Goal: Task Accomplishment & Management: Use online tool/utility

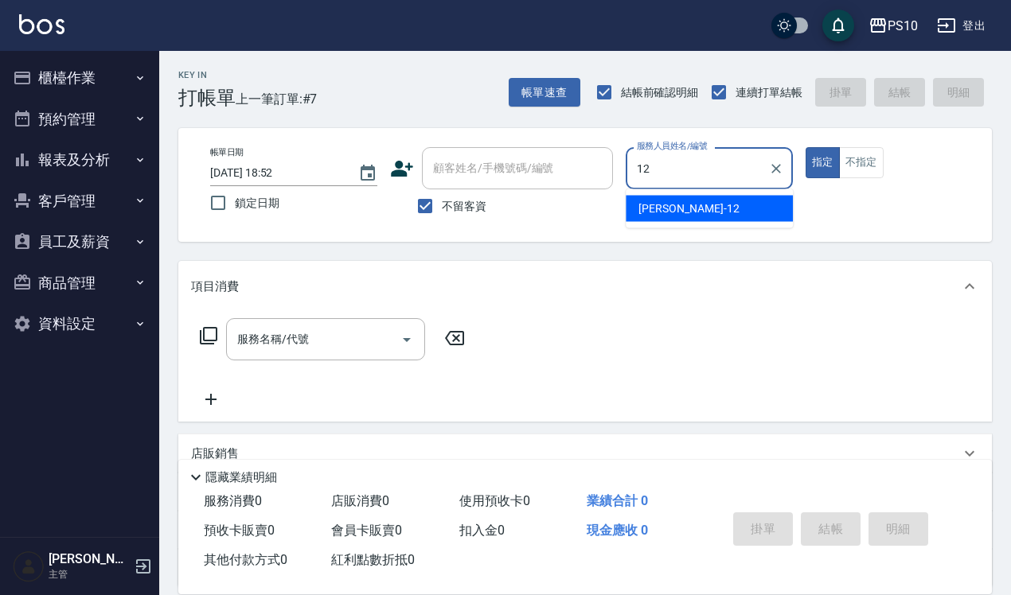
type input "[PERSON_NAME]-12"
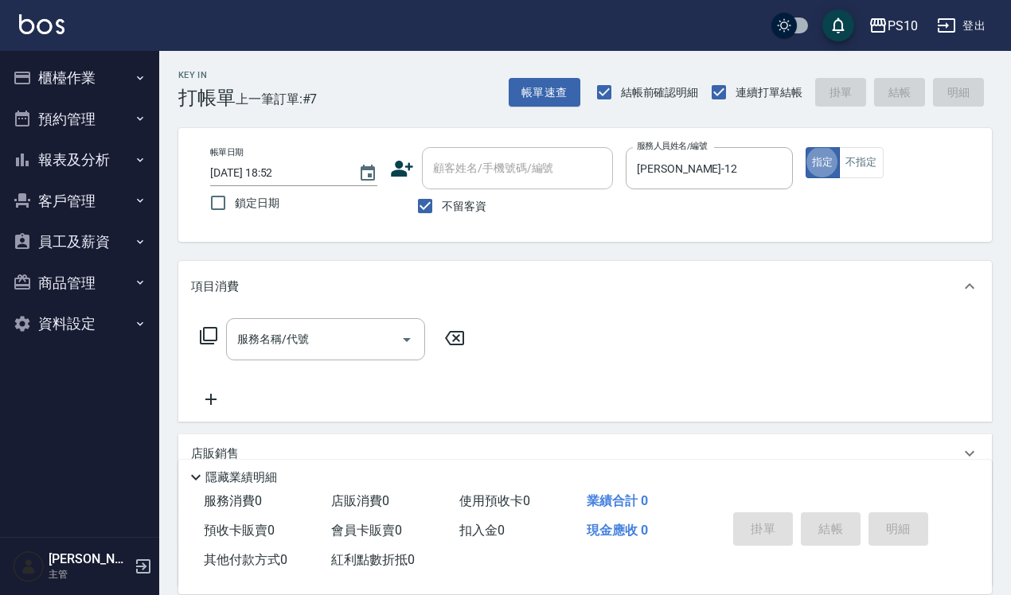
type button "true"
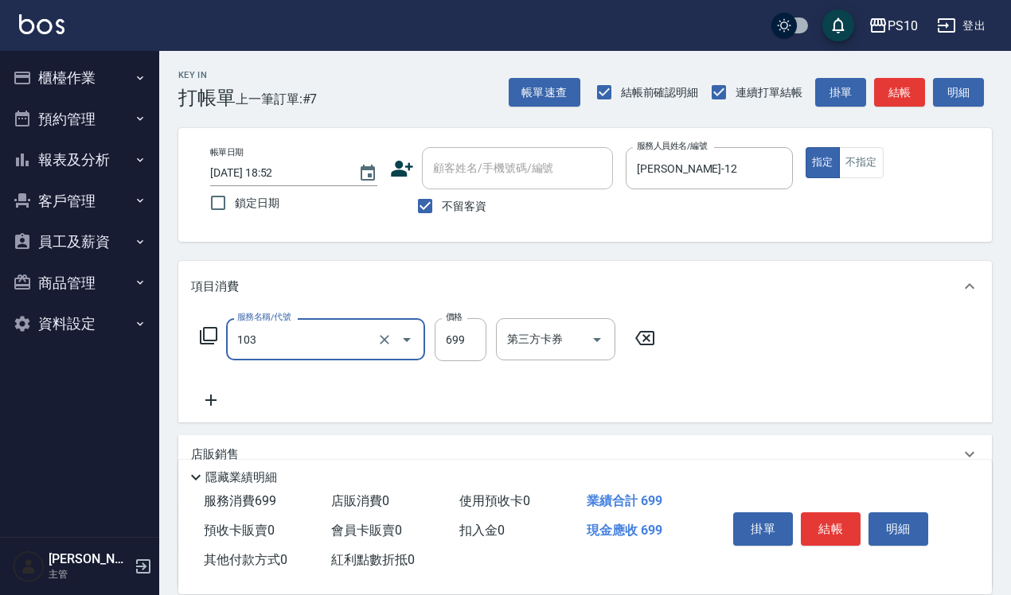
type input "SPA洗髮699(103)"
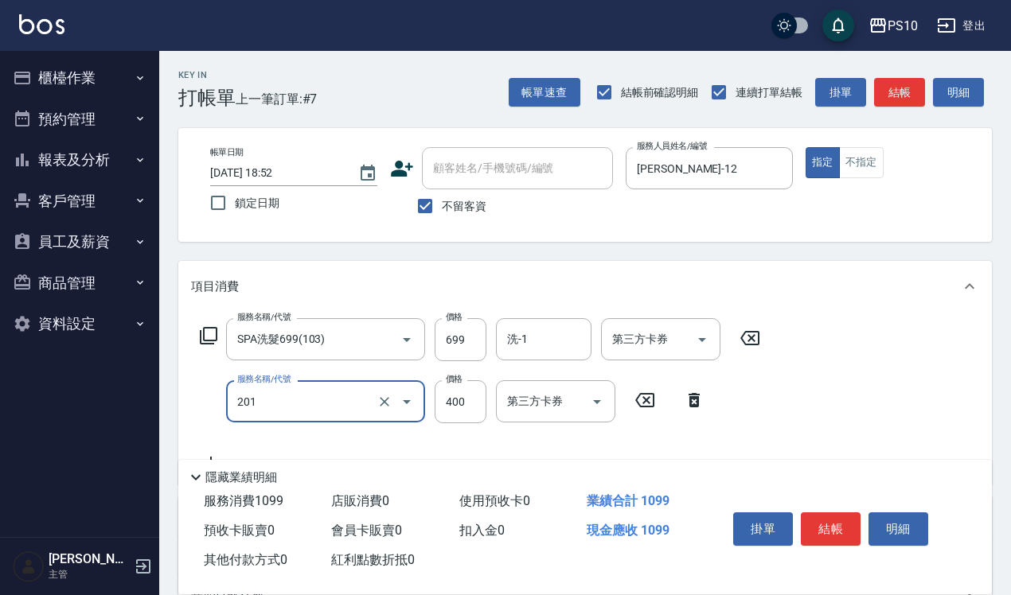
type input "剪髮(201)"
type input "300"
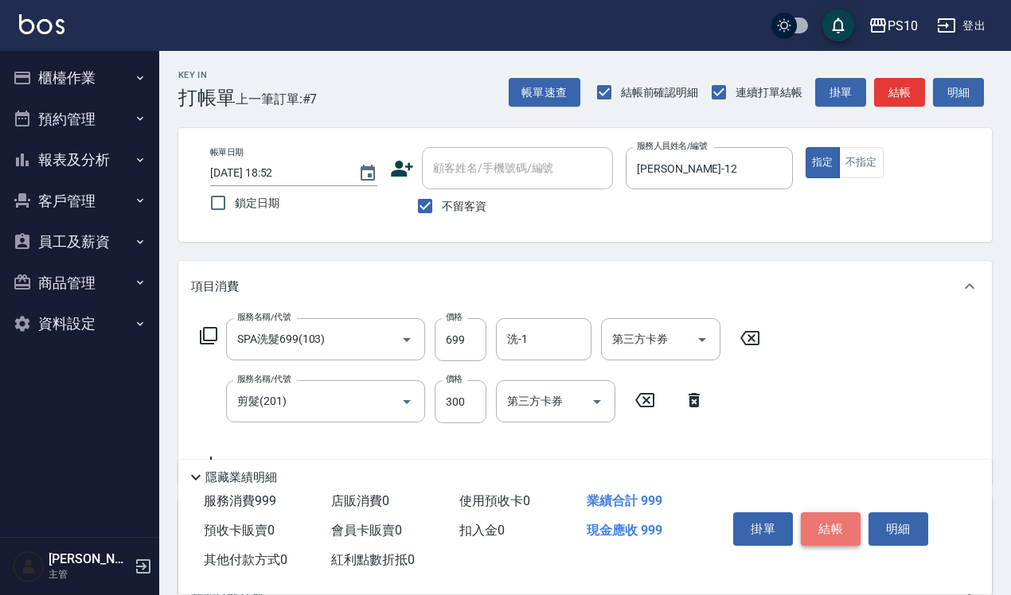
click at [832, 516] on button "結帳" at bounding box center [831, 528] width 60 height 33
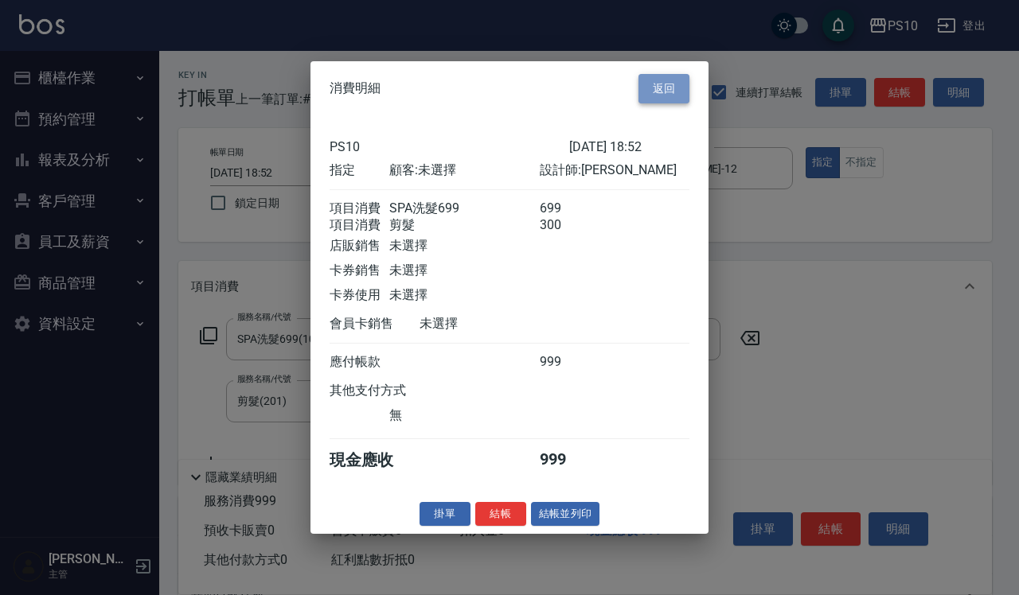
click at [672, 84] on button "返回" at bounding box center [663, 88] width 51 height 29
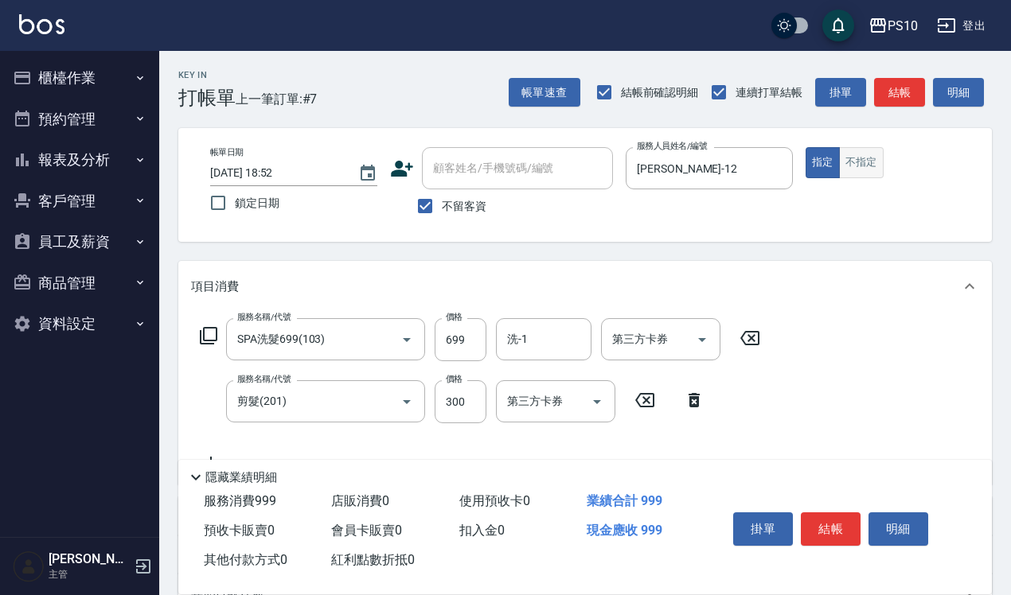
click at [862, 155] on button "不指定" at bounding box center [861, 162] width 45 height 31
click at [812, 515] on button "結帳" at bounding box center [831, 528] width 60 height 33
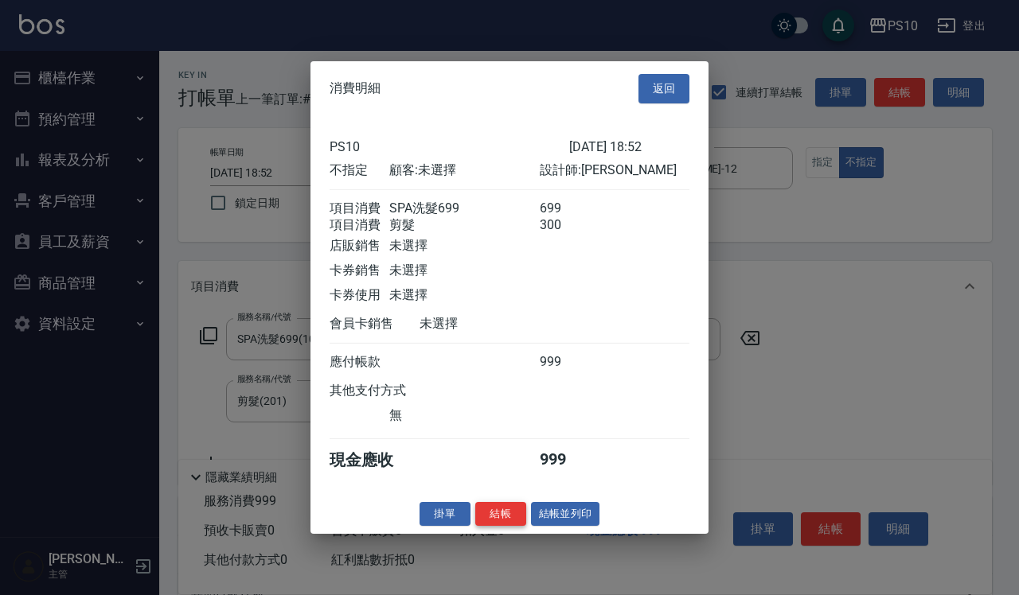
click at [498, 522] on button "結帳" at bounding box center [500, 513] width 51 height 25
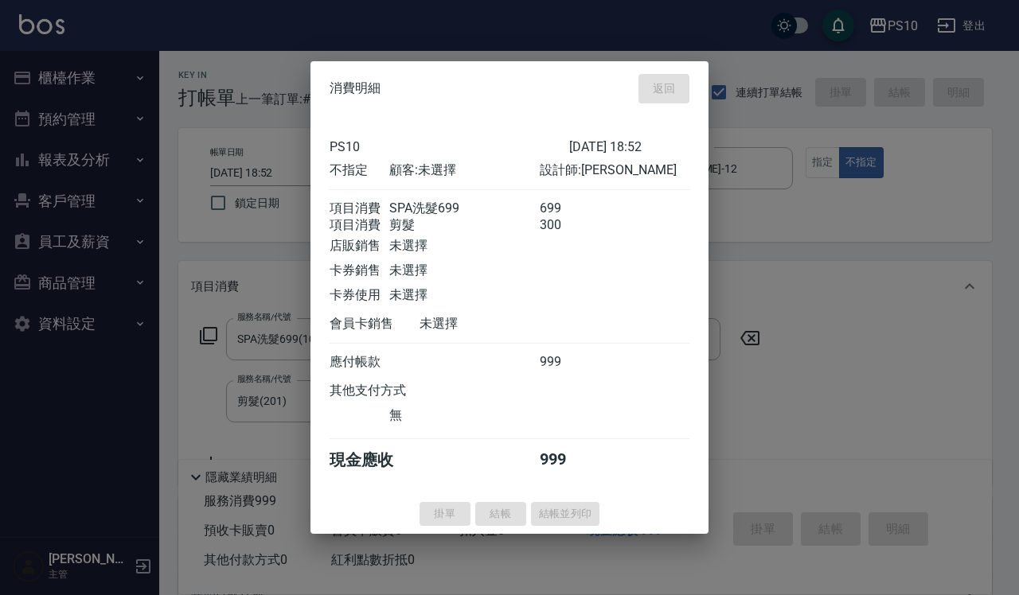
type input "[DATE] 19:52"
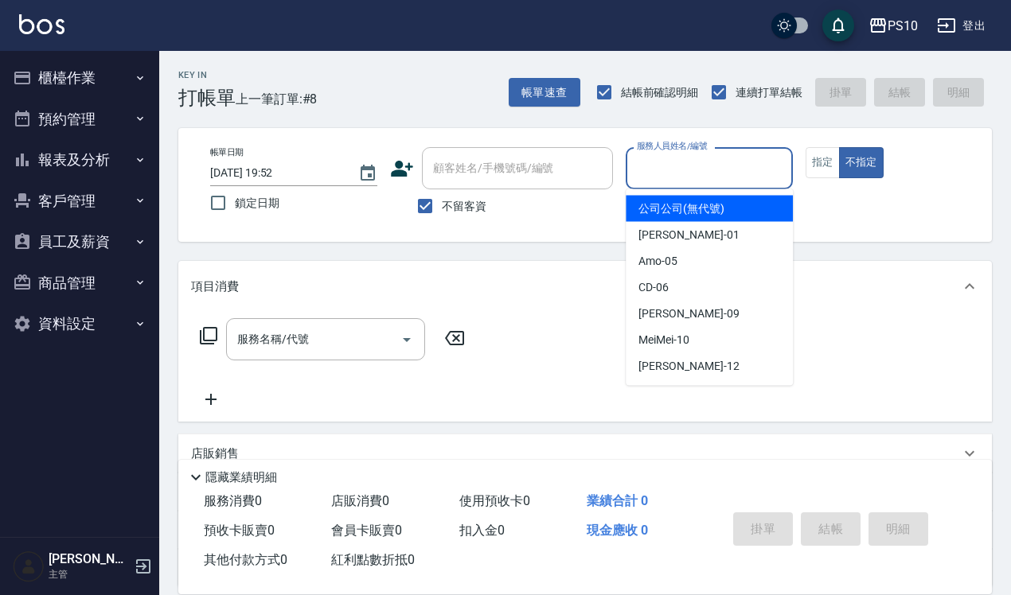
click at [700, 169] on input "服務人員姓名/編號" at bounding box center [709, 168] width 153 height 28
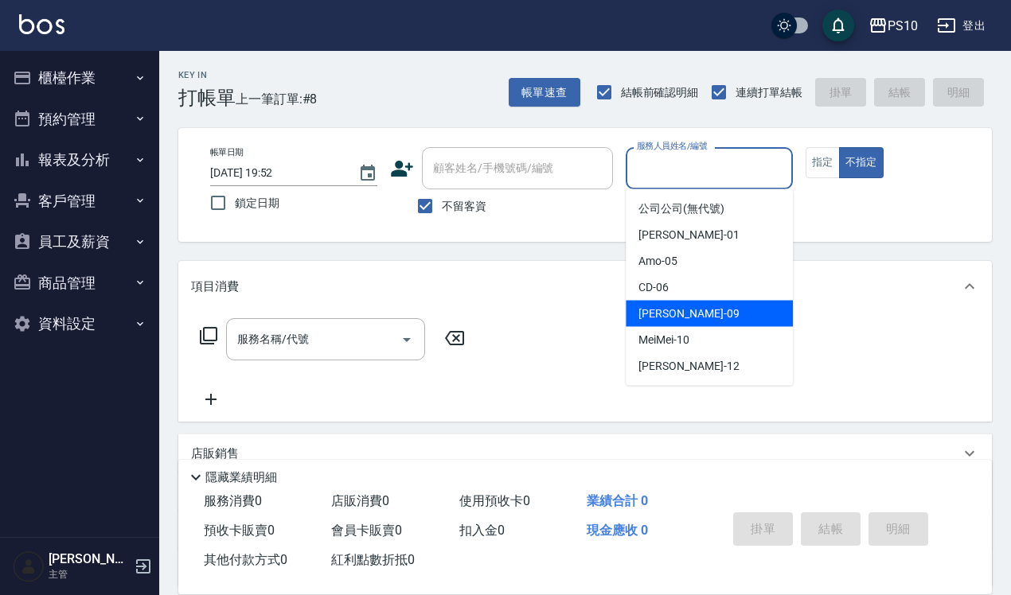
click at [707, 317] on div "[PERSON_NAME] -09" at bounding box center [708, 314] width 167 height 26
type input "[PERSON_NAME]-09"
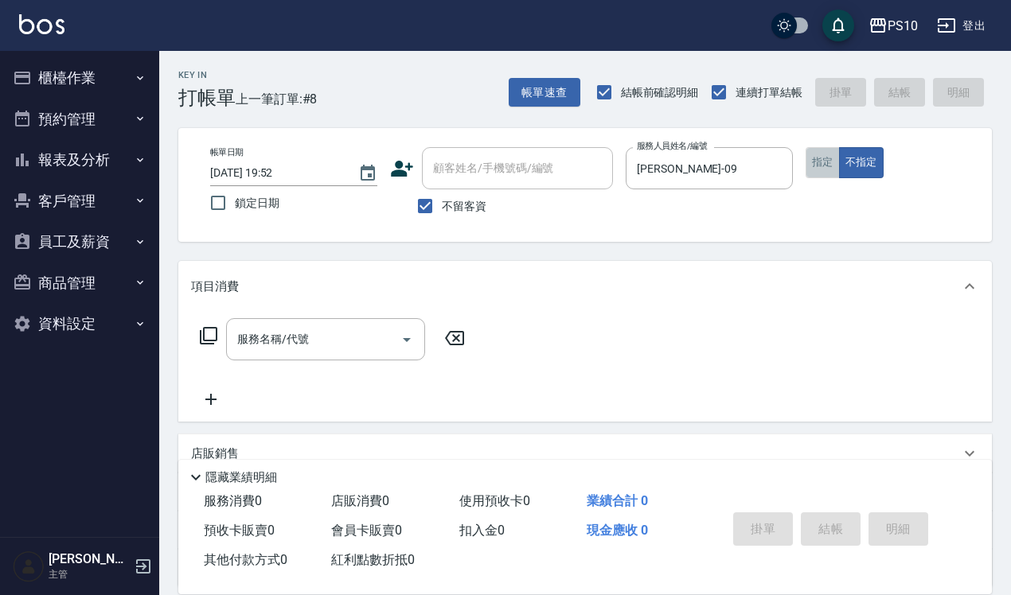
drag, startPoint x: 820, startPoint y: 156, endPoint x: 546, endPoint y: 240, distance: 287.0
click at [820, 156] on button "指定" at bounding box center [822, 162] width 34 height 31
click at [305, 326] on input "服務名稱/代號" at bounding box center [313, 339] width 161 height 28
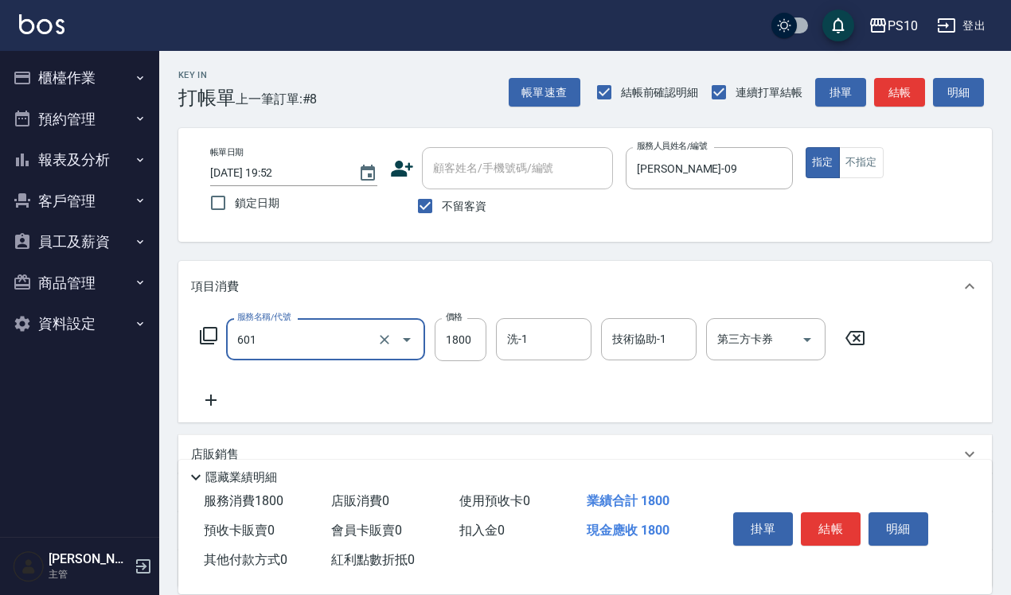
type input "醫學頭皮(601)"
type input "1600"
click at [212, 398] on icon at bounding box center [211, 400] width 40 height 19
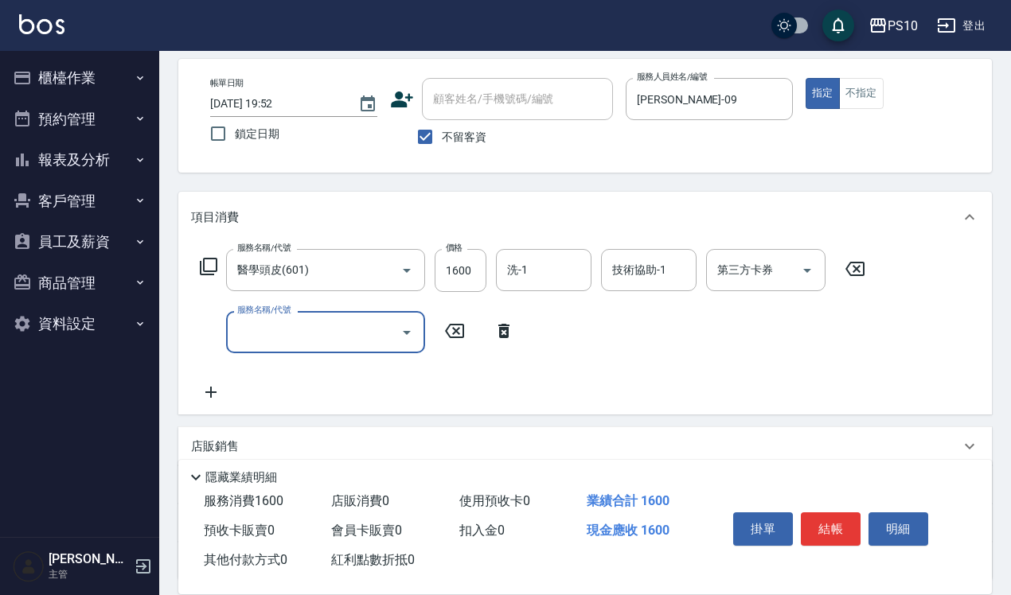
scroll to position [99, 0]
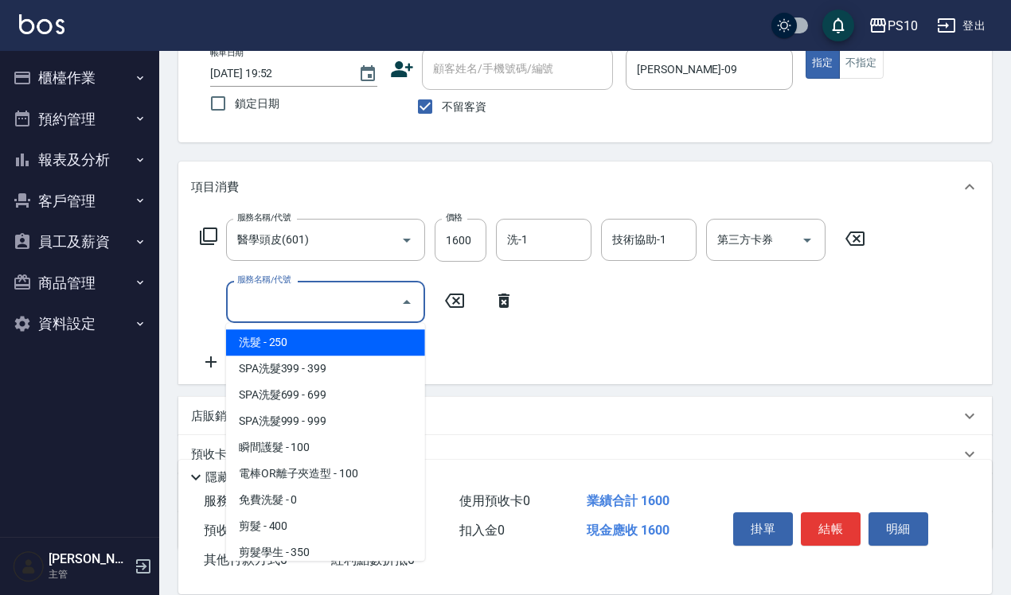
click at [296, 301] on input "服務名稱/代號" at bounding box center [313, 302] width 161 height 28
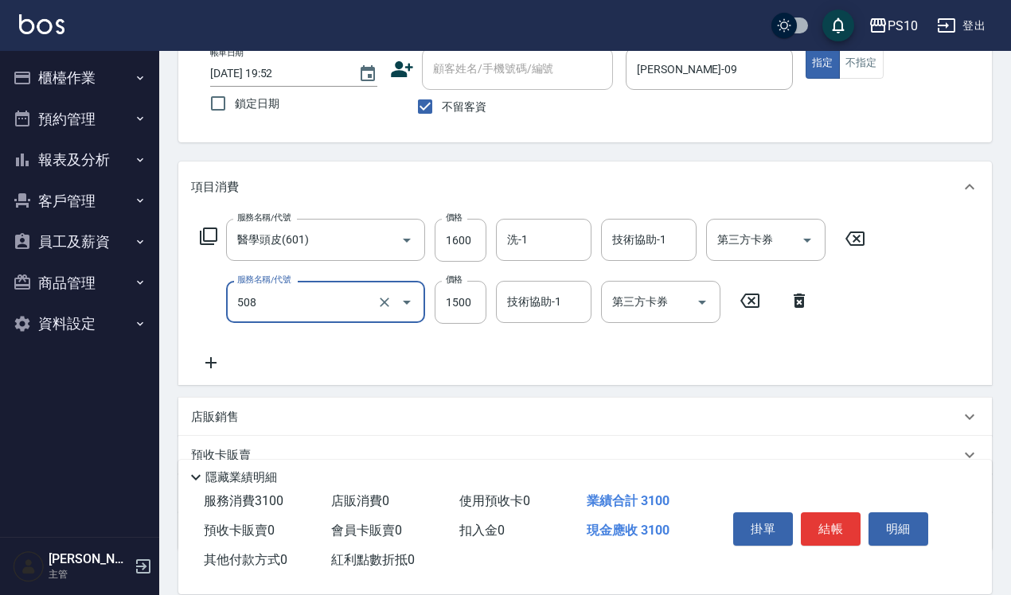
type input "5G中髮(508)"
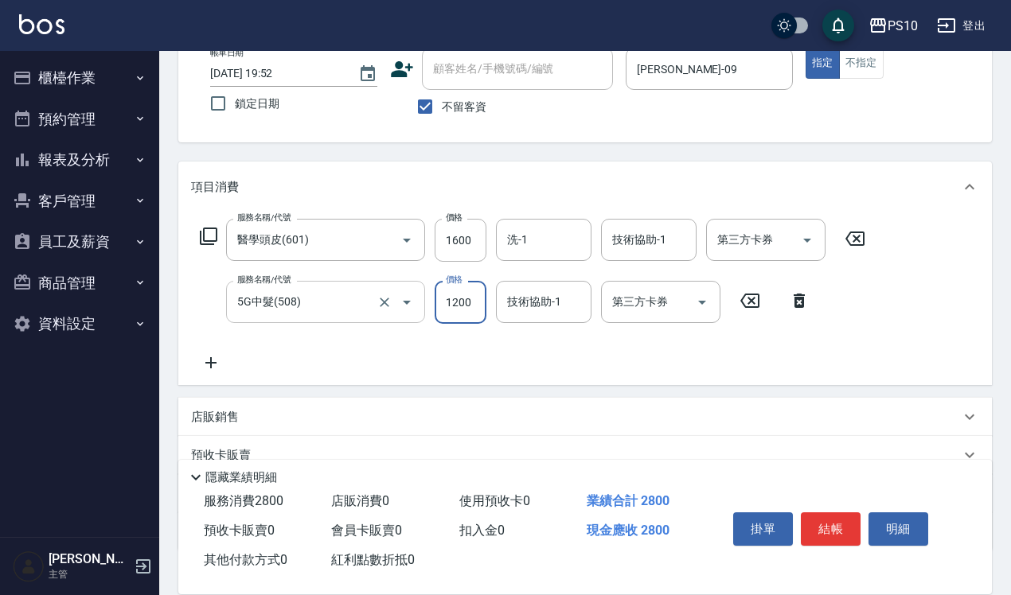
type input "1200"
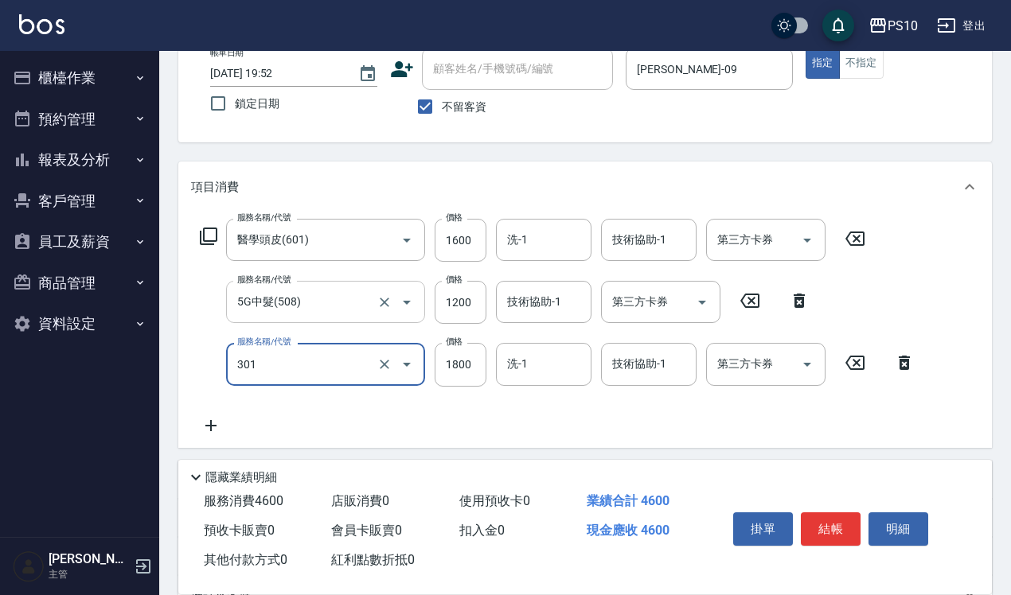
type input "冷燙短髮(301)"
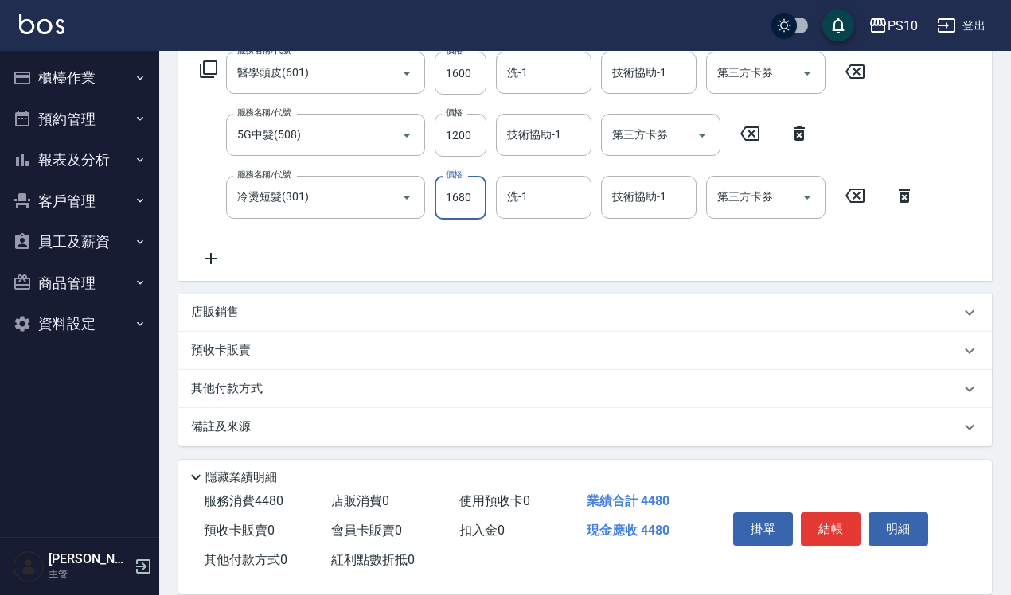
scroll to position [268, 0]
type input "1680"
click at [228, 390] on p "其他付款方式" at bounding box center [231, 388] width 80 height 18
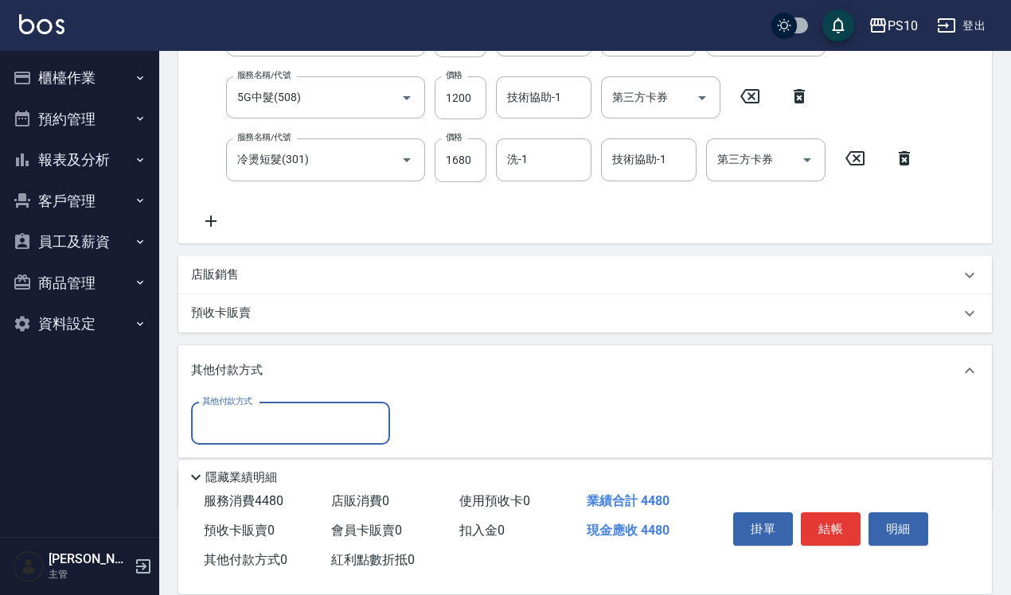
scroll to position [367, 0]
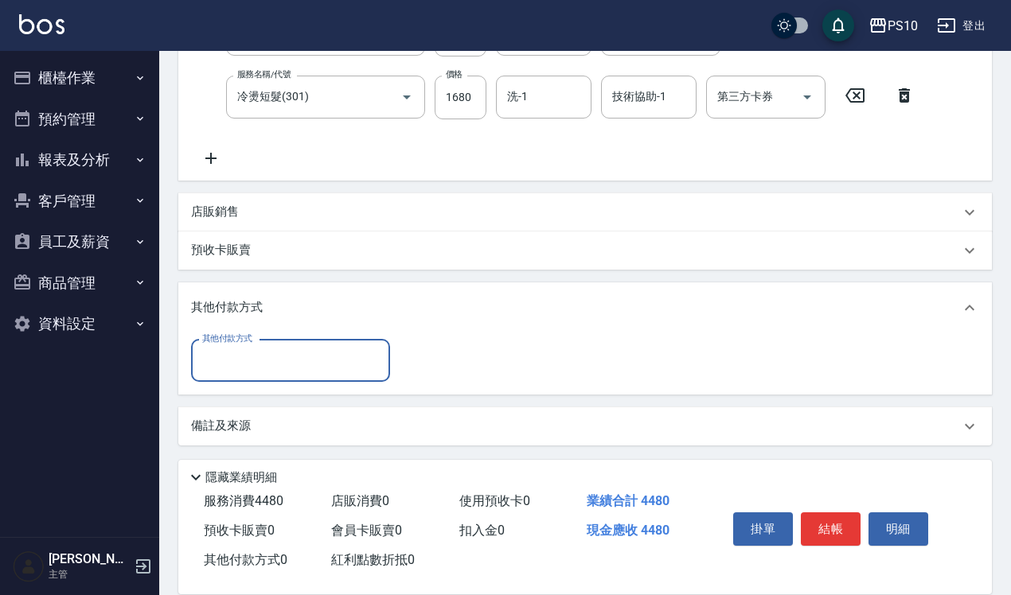
click at [288, 364] on input "其他付款方式" at bounding box center [290, 361] width 185 height 28
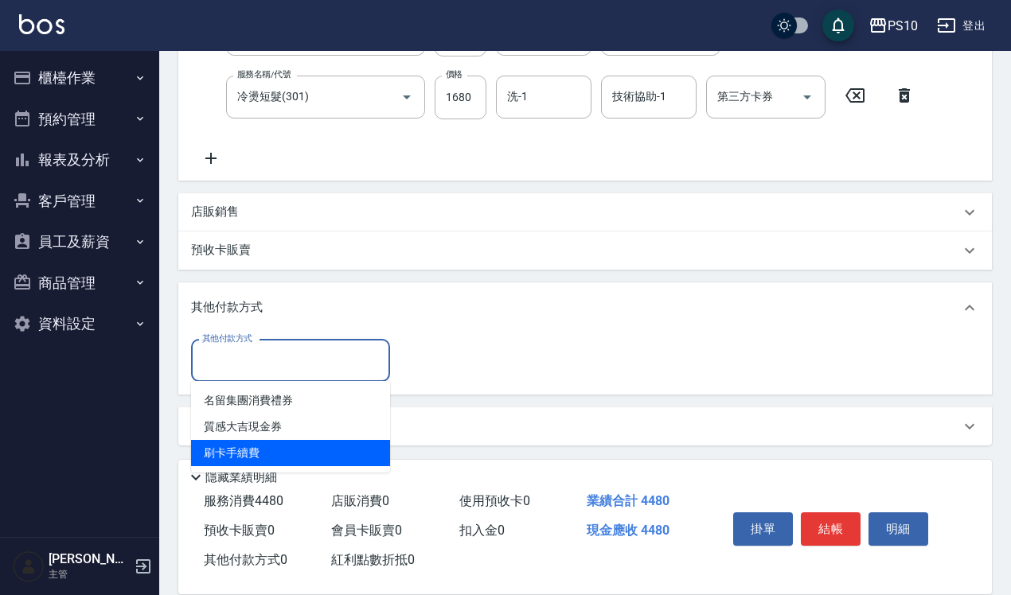
click at [279, 446] on span "刷卡手續費" at bounding box center [290, 453] width 199 height 26
type input "刷卡手續費"
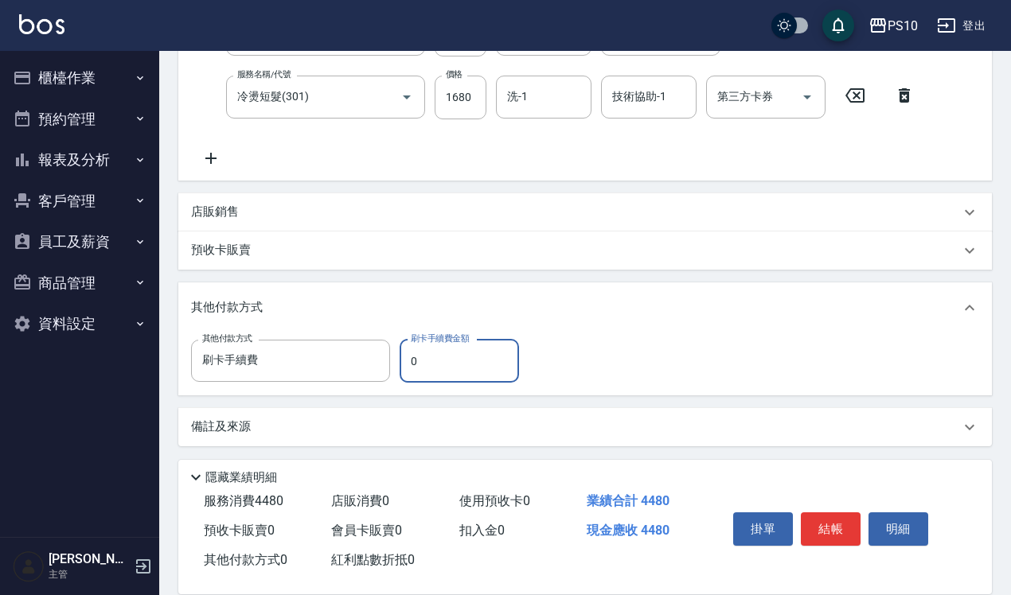
drag, startPoint x: 415, startPoint y: 371, endPoint x: 407, endPoint y: 364, distance: 9.6
click at [407, 364] on input "0" at bounding box center [458, 361] width 119 height 43
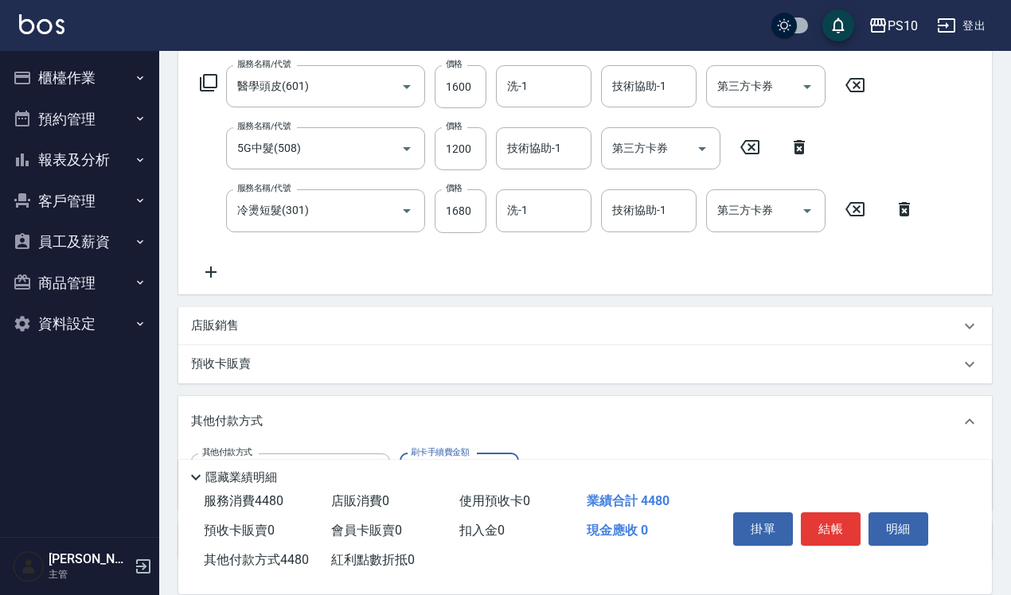
scroll to position [0, 0]
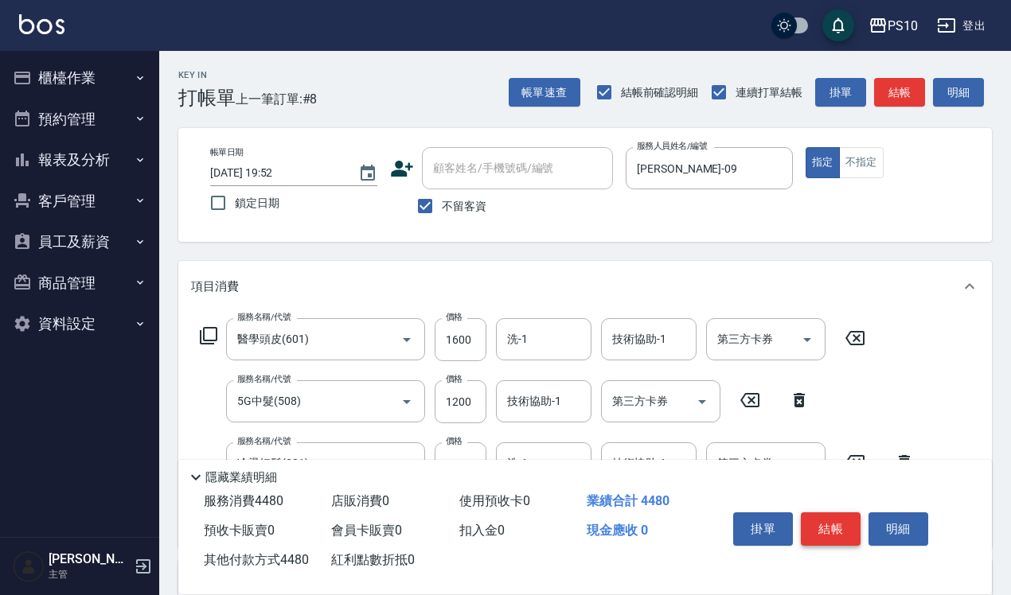
type input "4480"
click at [825, 515] on button "結帳" at bounding box center [831, 528] width 60 height 33
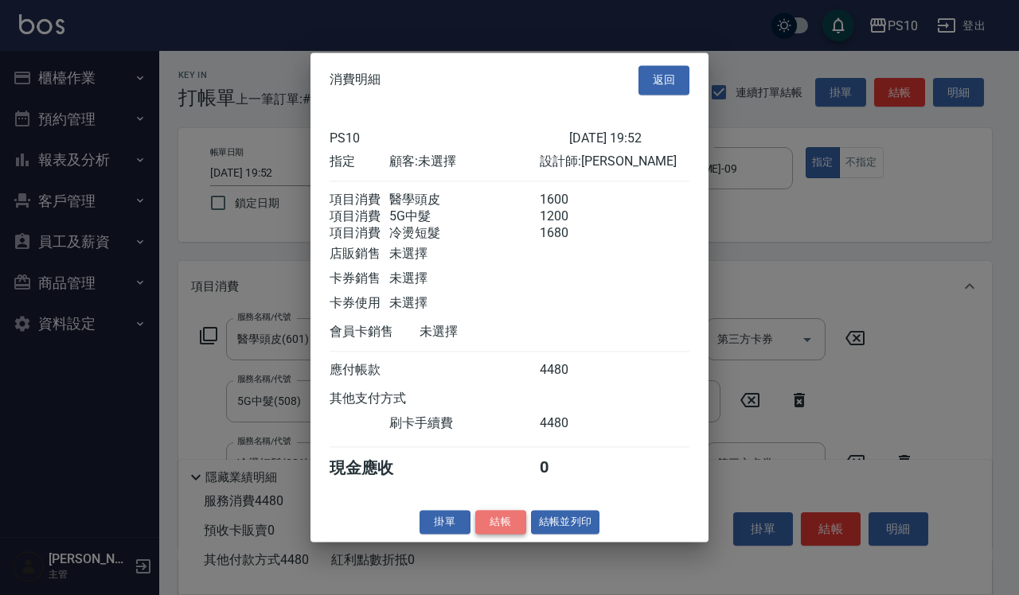
click at [492, 531] on button "結帳" at bounding box center [500, 522] width 51 height 25
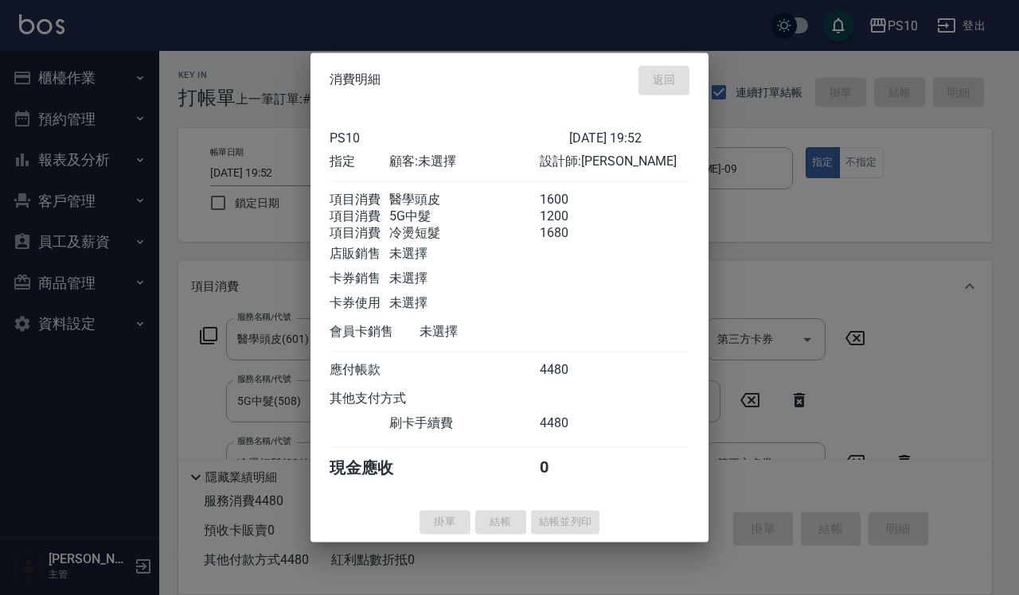
type input "[DATE] 20:19"
